Goal: Task Accomplishment & Management: Use online tool/utility

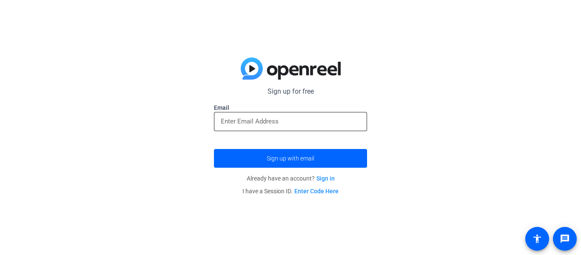
click at [287, 126] on input "email" at bounding box center [291, 121] width 140 height 10
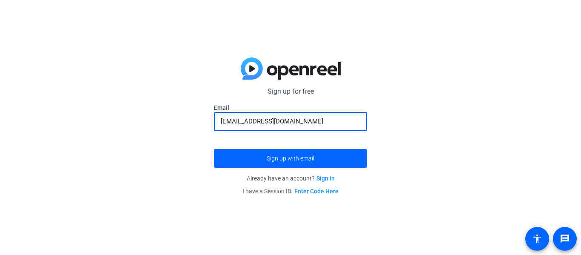
type input "[EMAIL_ADDRESS][DOMAIN_NAME]"
click at [214, 149] on button "Sign up with email" at bounding box center [290, 158] width 153 height 19
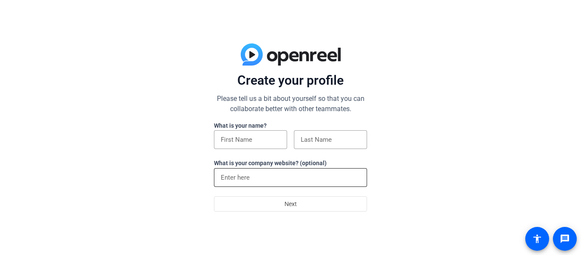
click at [280, 181] on input at bounding box center [291, 177] width 140 height 10
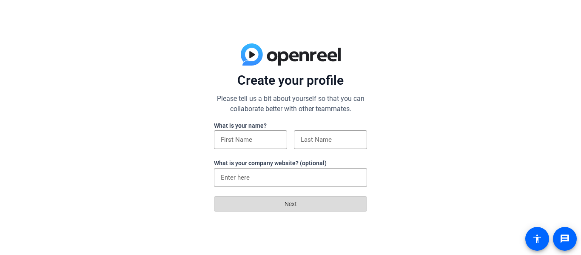
click at [290, 206] on span "Next" at bounding box center [291, 204] width 12 height 16
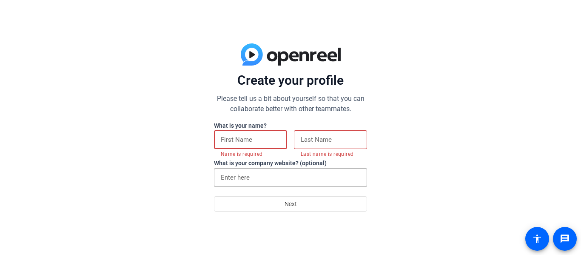
click at [261, 142] on input at bounding box center [251, 139] width 60 height 10
type input "d"
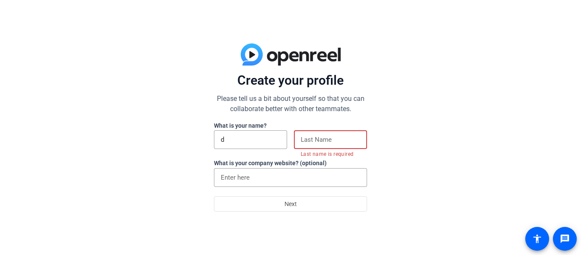
click at [342, 145] on input at bounding box center [331, 139] width 60 height 10
type input "O"
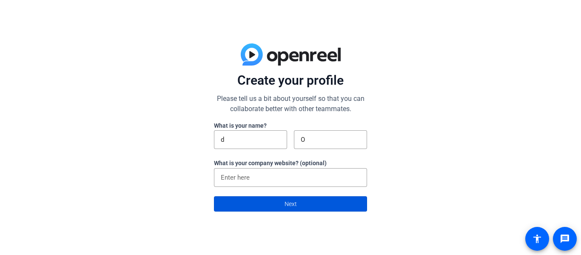
click at [248, 209] on span at bounding box center [290, 204] width 152 height 20
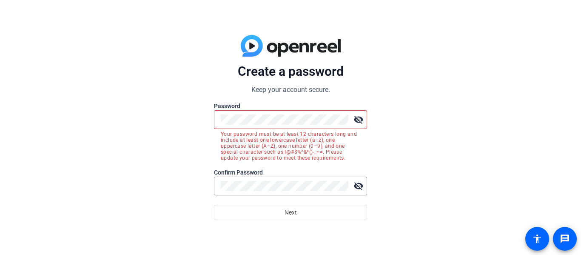
click at [220, 122] on div "visibility_off" at bounding box center [290, 119] width 153 height 19
click at [219, 117] on div "visibility_off" at bounding box center [290, 119] width 153 height 19
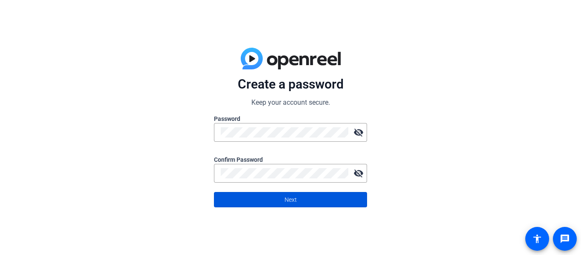
click at [247, 194] on span at bounding box center [290, 199] width 152 height 20
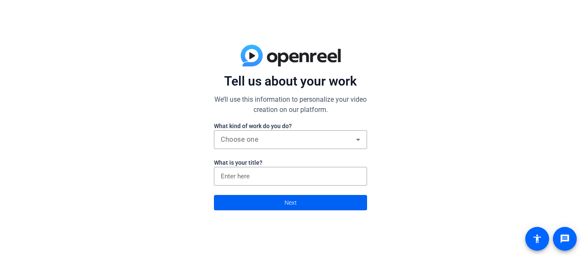
click at [241, 209] on span at bounding box center [290, 202] width 152 height 20
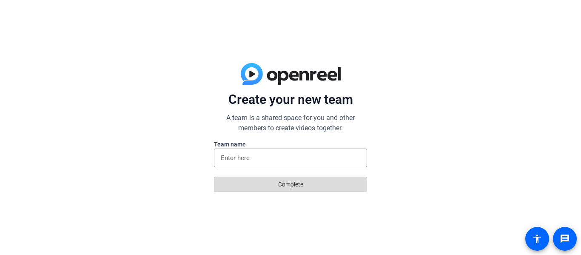
click at [249, 189] on span at bounding box center [290, 184] width 152 height 20
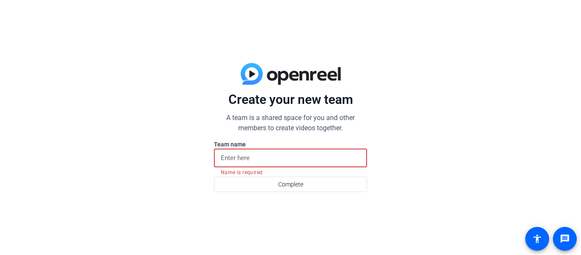
click at [245, 162] on input at bounding box center [291, 158] width 140 height 10
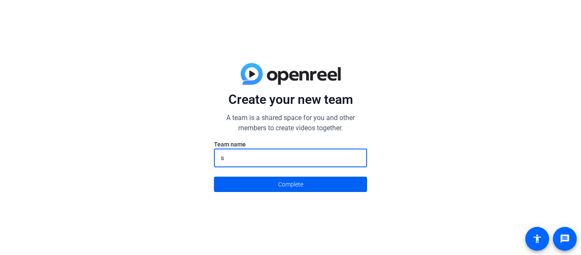
type input "s"
click at [254, 186] on span at bounding box center [290, 184] width 152 height 20
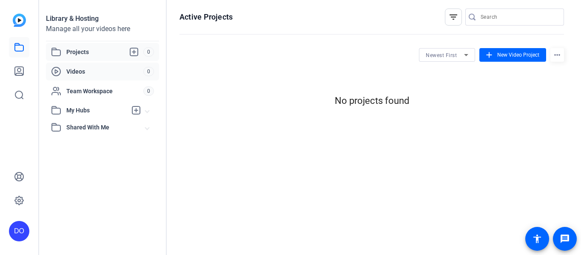
click at [88, 72] on span "Videos" at bounding box center [104, 71] width 77 height 9
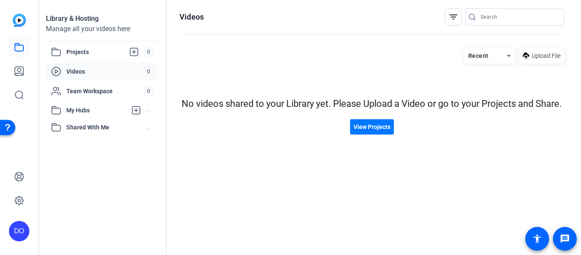
click at [106, 73] on span "Videos" at bounding box center [104, 71] width 77 height 9
click at [387, 126] on span "View Projects" at bounding box center [372, 127] width 37 height 9
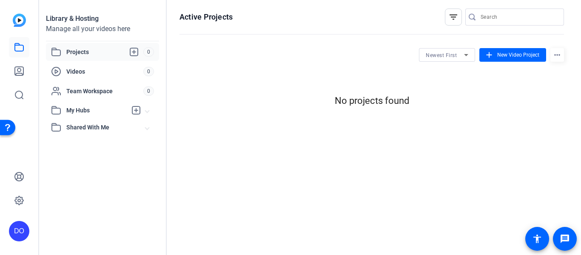
click at [532, 42] on openreel-divider-bar at bounding box center [372, 35] width 385 height 18
click at [515, 54] on span "New Video Project" at bounding box center [519, 55] width 42 height 8
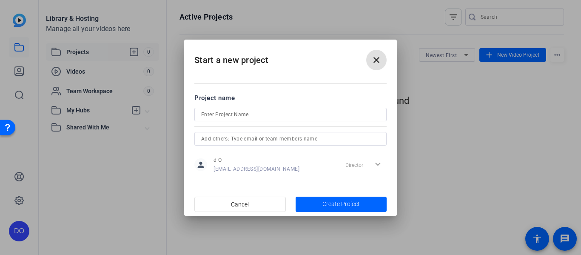
click at [298, 116] on input at bounding box center [290, 114] width 179 height 10
type input "s"
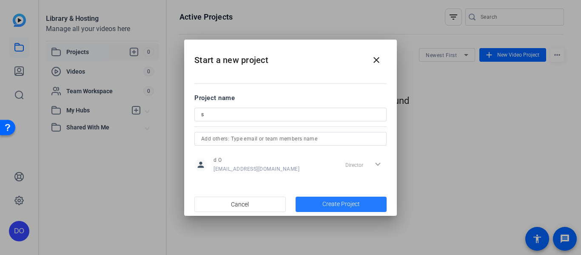
click at [340, 201] on span "Create Project" at bounding box center [341, 204] width 37 height 9
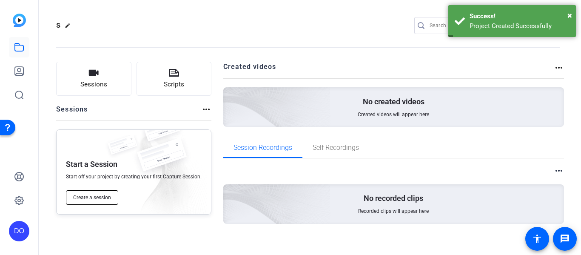
click at [99, 201] on button "Create a session" at bounding box center [92, 197] width 52 height 14
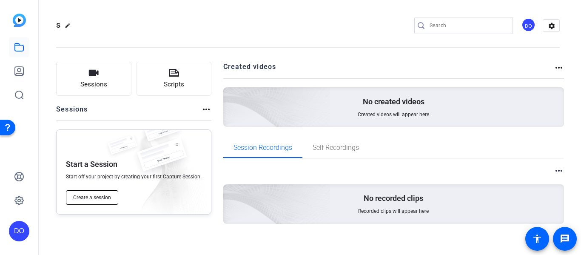
click at [102, 195] on span "Create a session" at bounding box center [92, 197] width 38 height 7
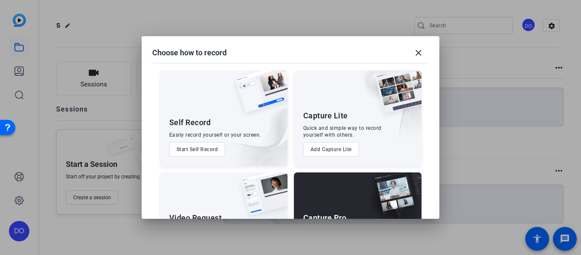
click at [214, 124] on img at bounding box center [251, 127] width 74 height 77
click at [433, 46] on h2 "Choose how to record close" at bounding box center [291, 44] width 298 height 17
click at [425, 40] on h2 "Choose how to record close" at bounding box center [291, 44] width 298 height 17
click at [420, 51] on mat-icon "close" at bounding box center [419, 53] width 10 height 10
